Goal: Information Seeking & Learning: Check status

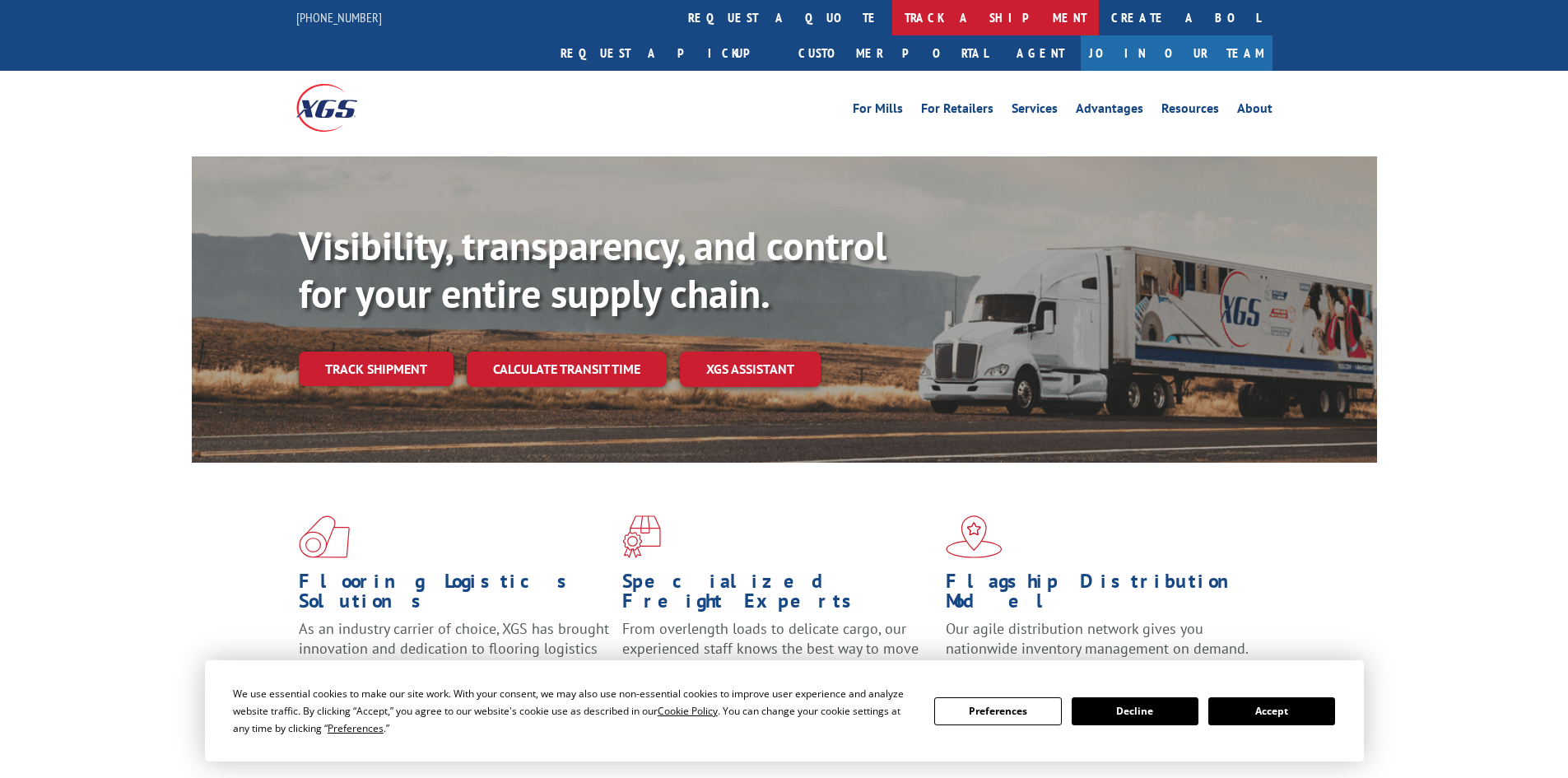
click at [892, 21] on link "track a shipment" at bounding box center [995, 18] width 206 height 35
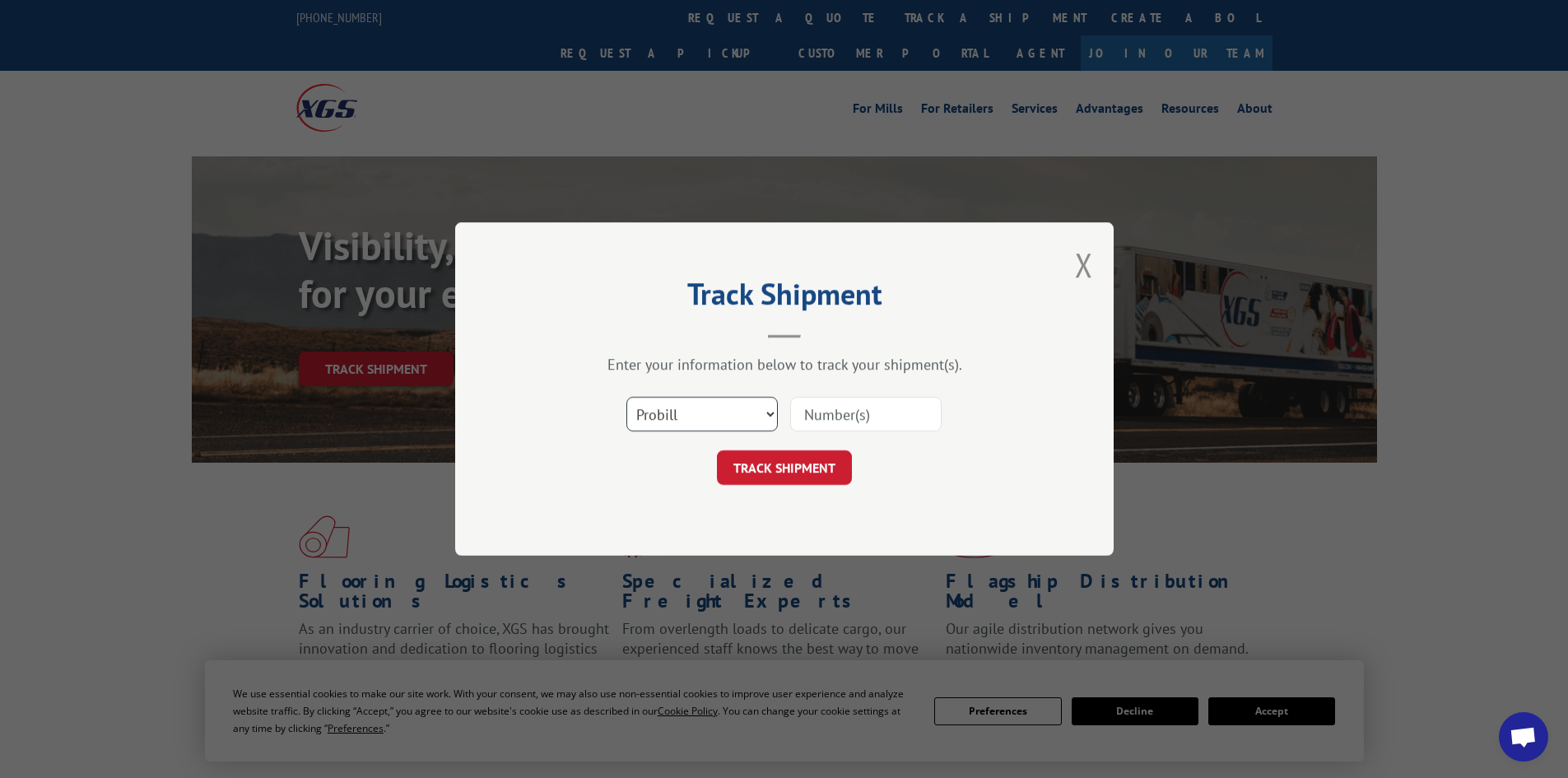
click at [722, 408] on select "Select category... Probill BOL PO" at bounding box center [702, 414] width 152 height 34
select select "po"
click at [626, 397] on select "Select category... Probill BOL PO" at bounding box center [702, 414] width 152 height 34
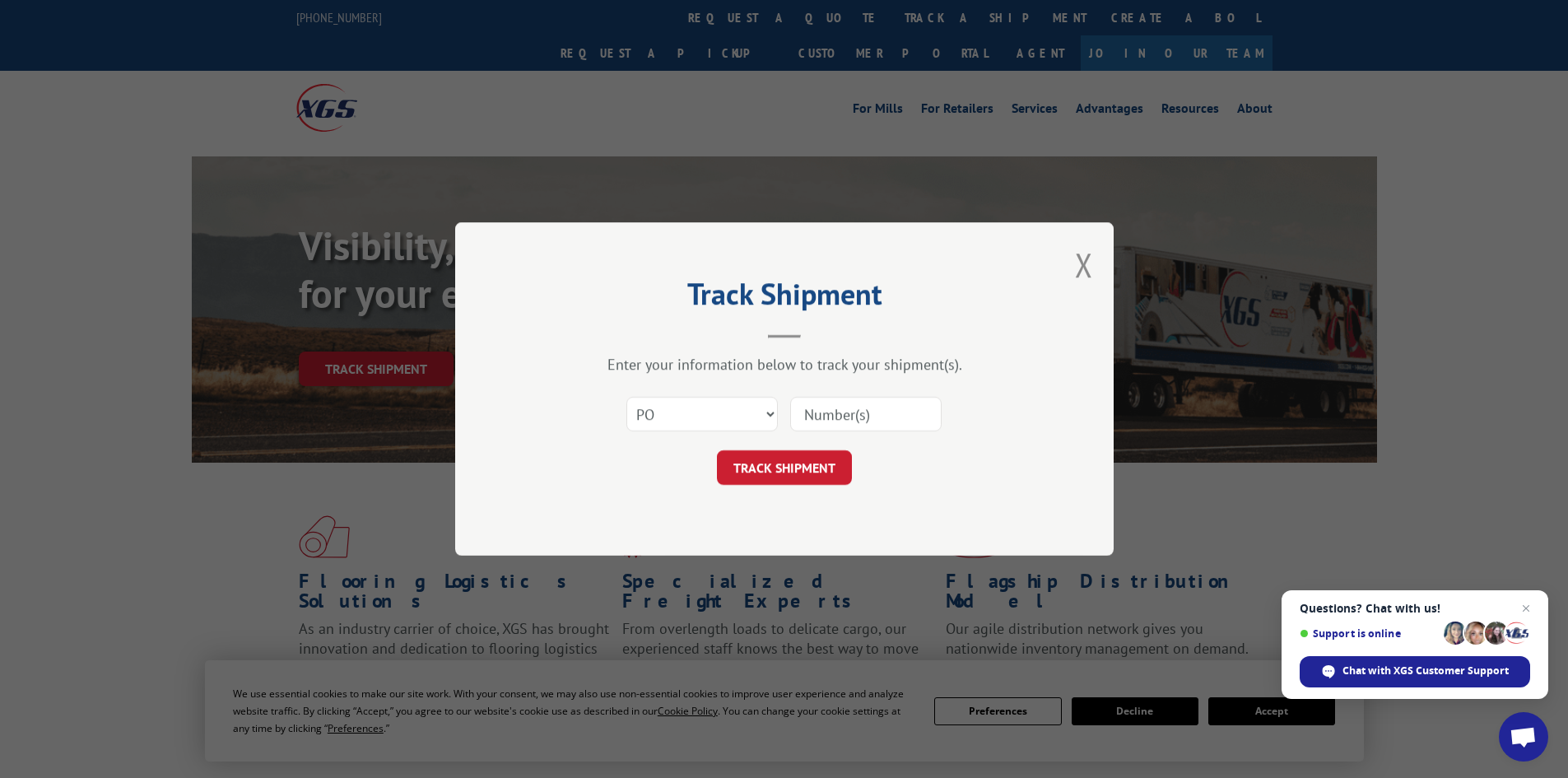
click at [813, 426] on input at bounding box center [865, 414] width 152 height 34
type input "45522513"
click at [717, 451] on button "TRACK SHIPMENT" at bounding box center [784, 467] width 135 height 34
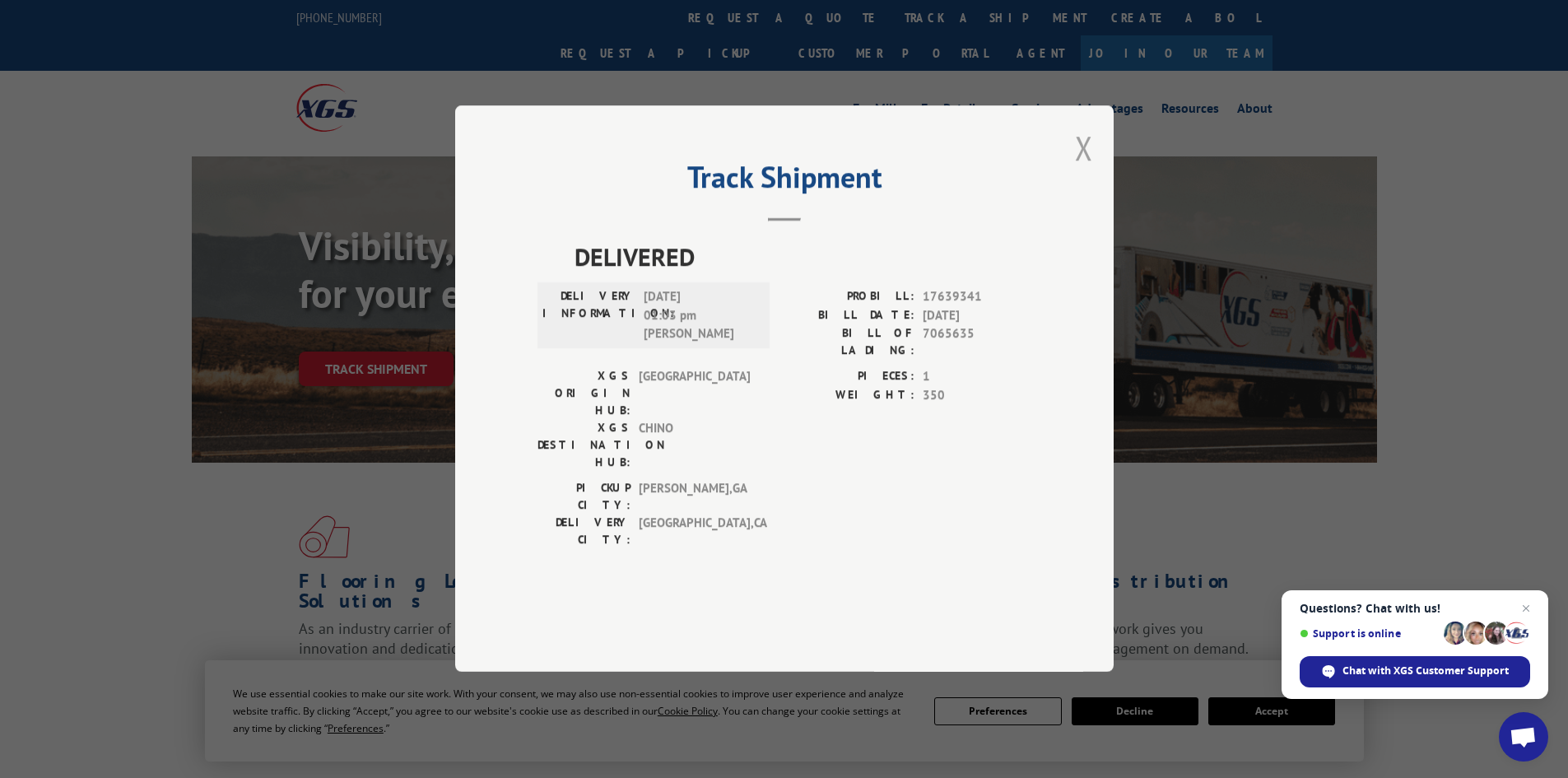
click at [1079, 169] on button "Close modal" at bounding box center [1084, 147] width 18 height 43
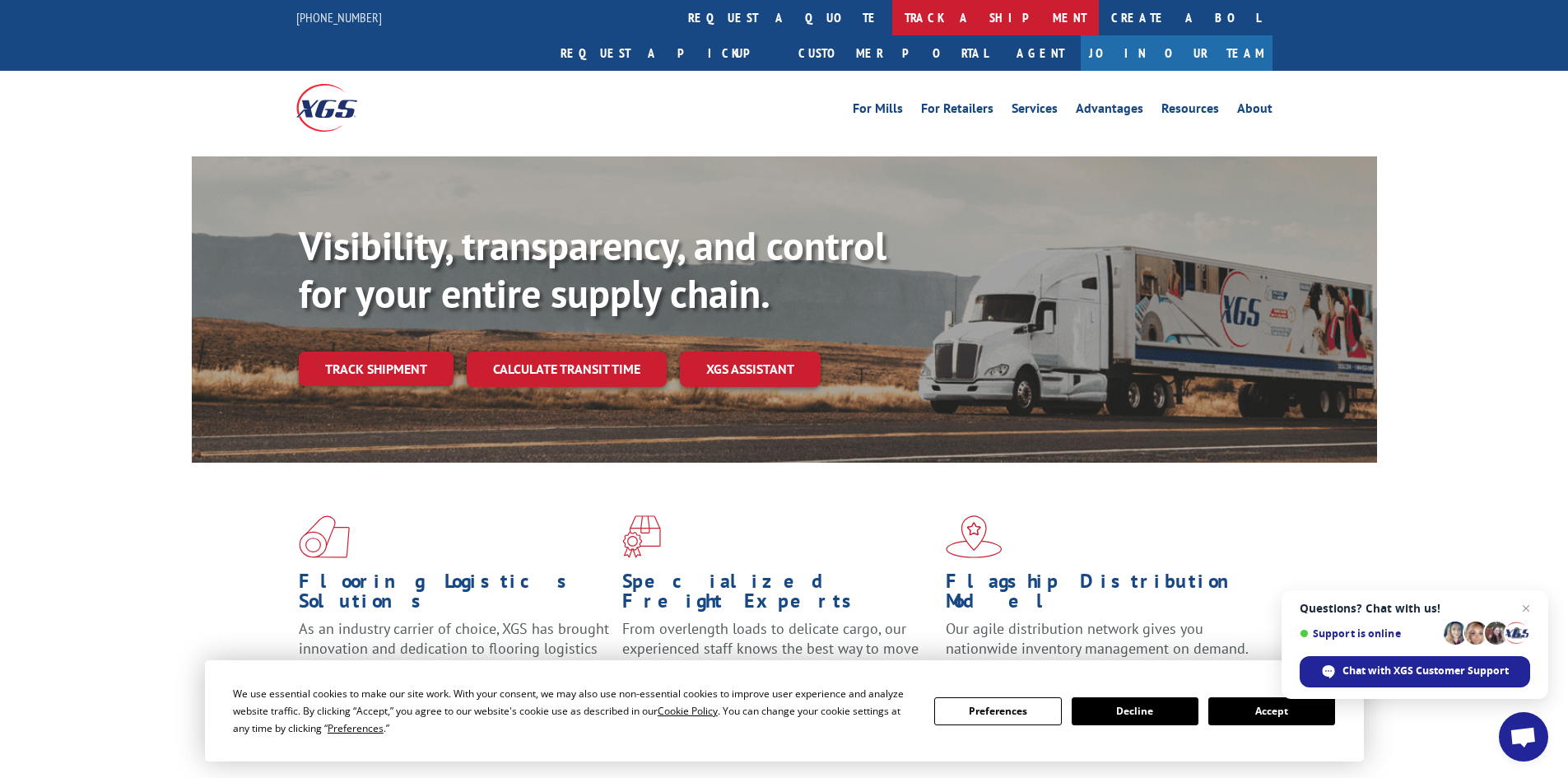
click at [892, 17] on link "track a shipment" at bounding box center [995, 18] width 206 height 35
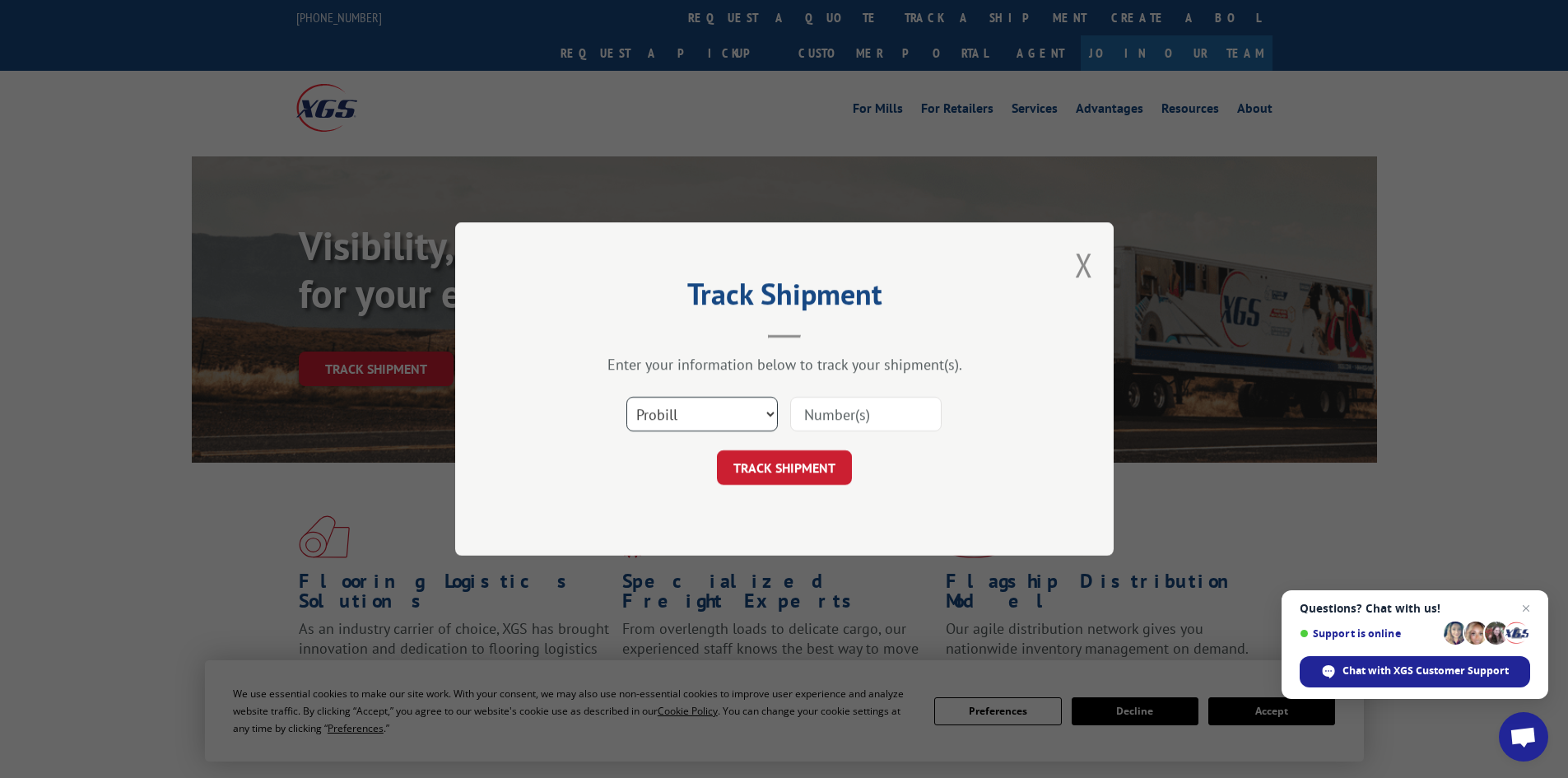
click at [689, 422] on select "Select category... Probill BOL PO" at bounding box center [702, 414] width 152 height 34
select select "po"
click at [626, 397] on select "Select category... Probill BOL PO" at bounding box center [702, 414] width 152 height 34
click at [833, 418] on input at bounding box center [865, 414] width 152 height 34
type input "45522565"
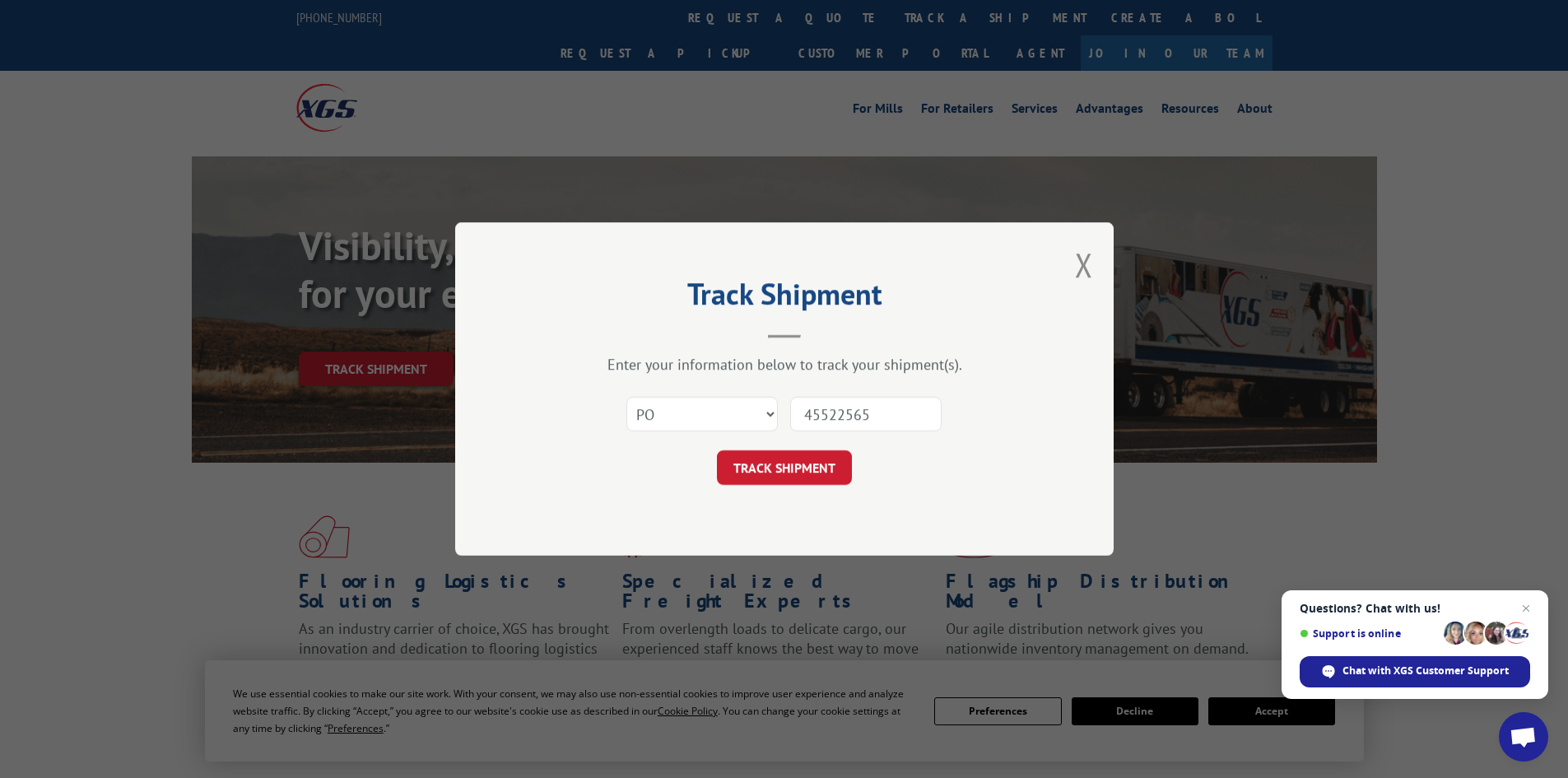
click at [717, 451] on button "TRACK SHIPMENT" at bounding box center [784, 467] width 135 height 34
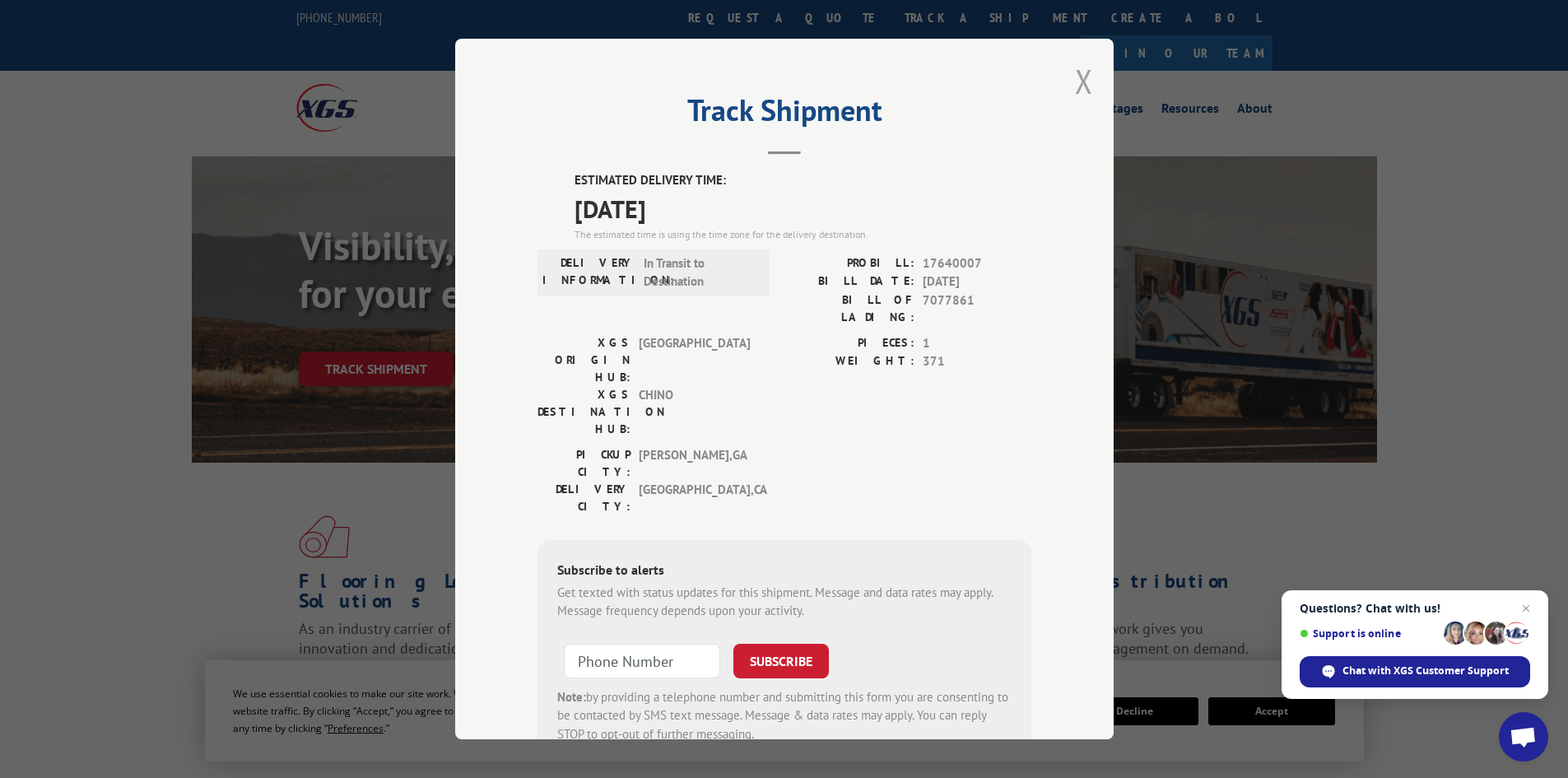
click at [1078, 80] on button "Close modal" at bounding box center [1084, 80] width 18 height 43
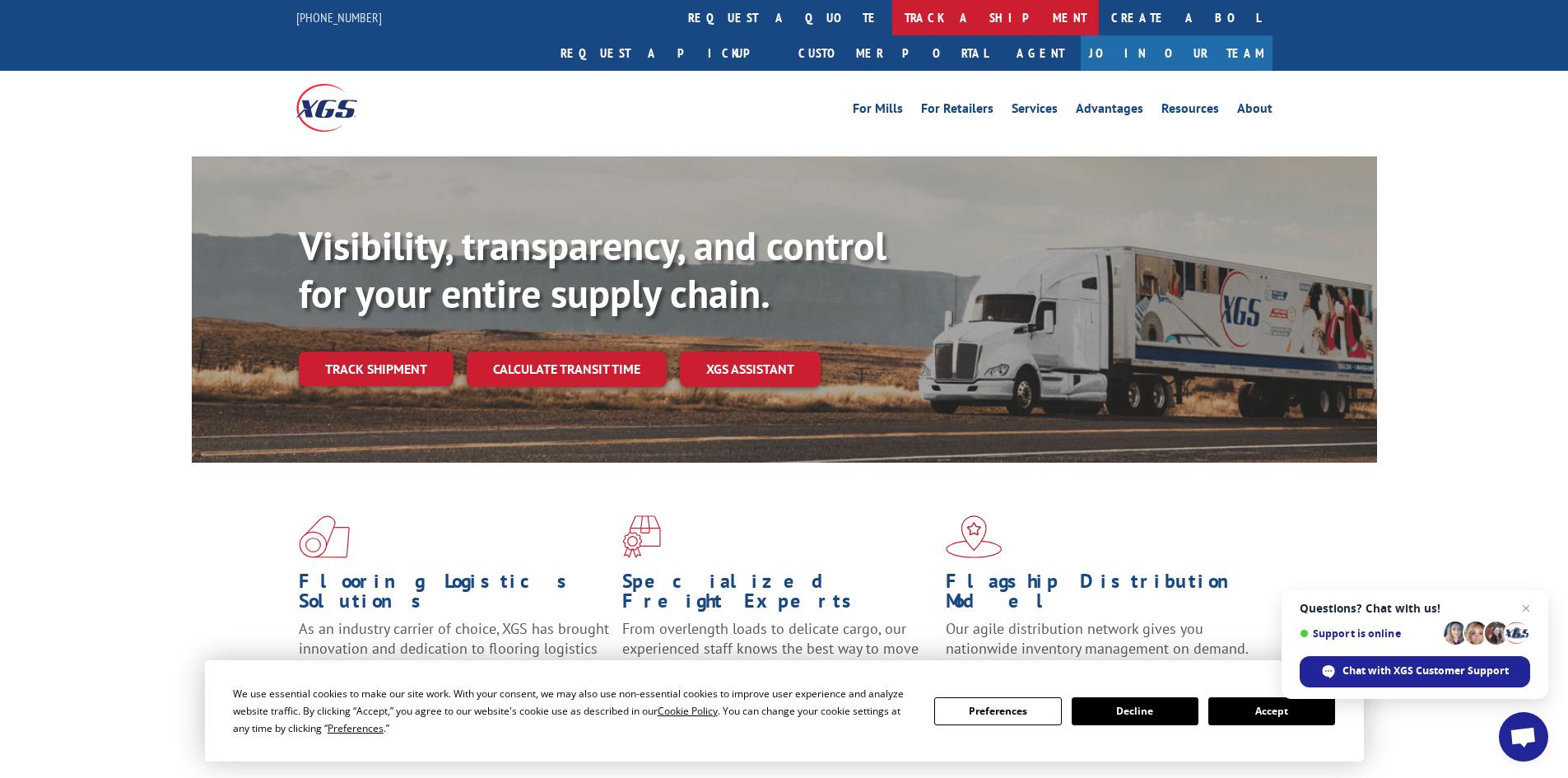
click at [892, 24] on link "track a shipment" at bounding box center [995, 18] width 206 height 35
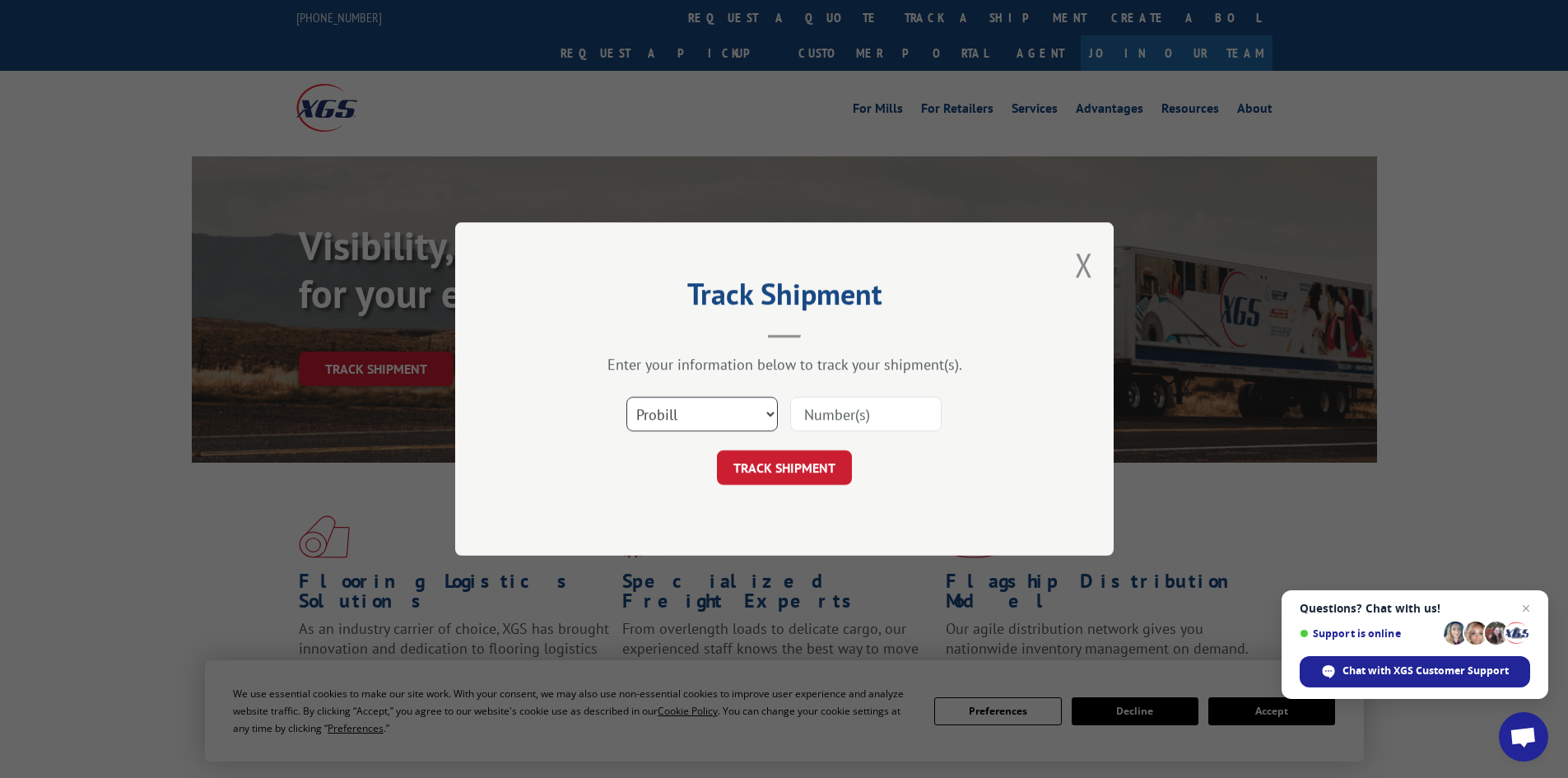
click at [663, 417] on select "Select category... Probill BOL PO" at bounding box center [702, 414] width 152 height 34
select select "po"
click at [626, 397] on select "Select category... Probill BOL PO" at bounding box center [702, 414] width 152 height 34
click at [824, 415] on input at bounding box center [865, 414] width 152 height 34
type input "45522565"
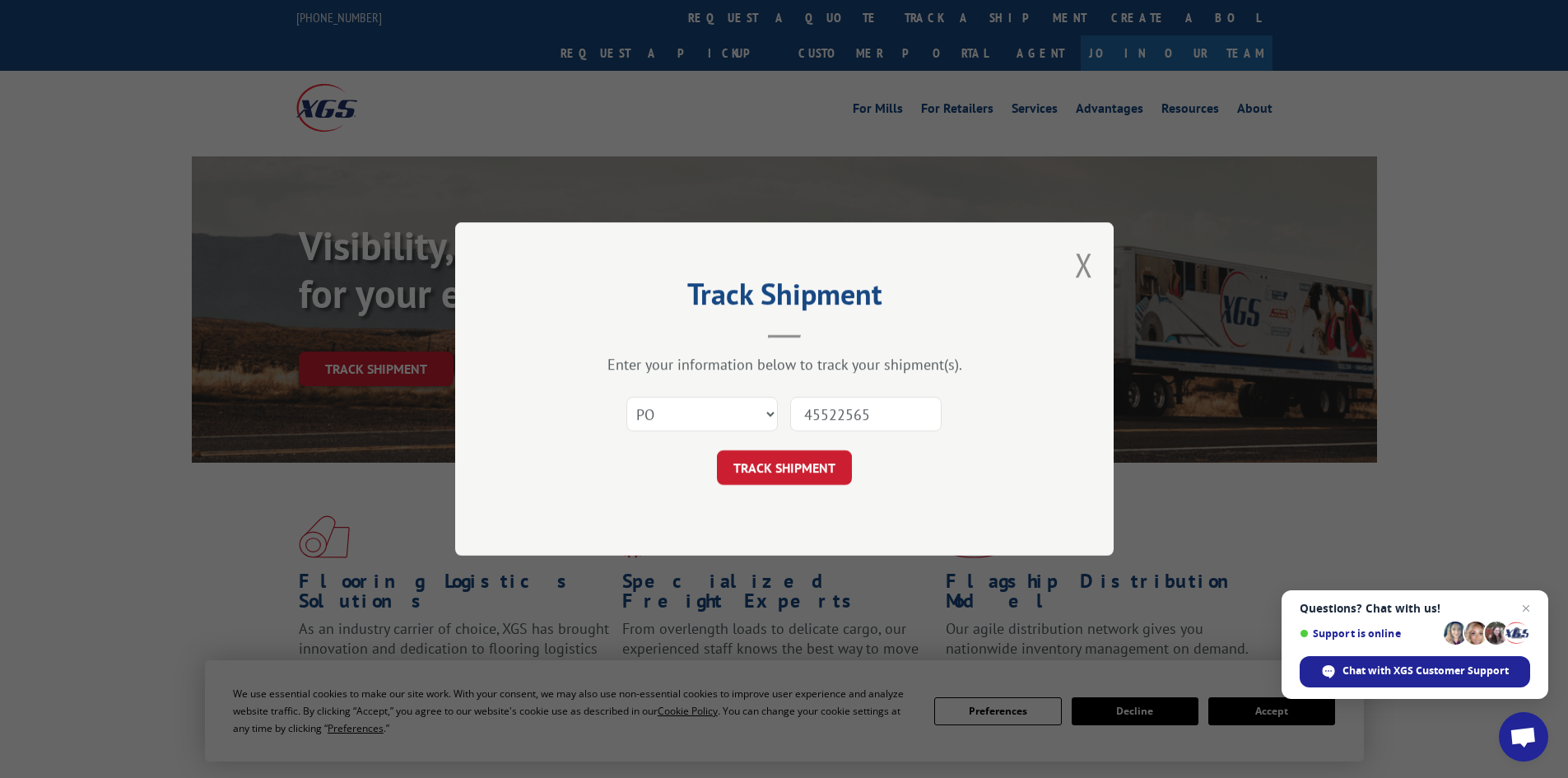
click button "TRACK SHIPMENT" at bounding box center [784, 467] width 135 height 34
